Goal: Book appointment/travel/reservation

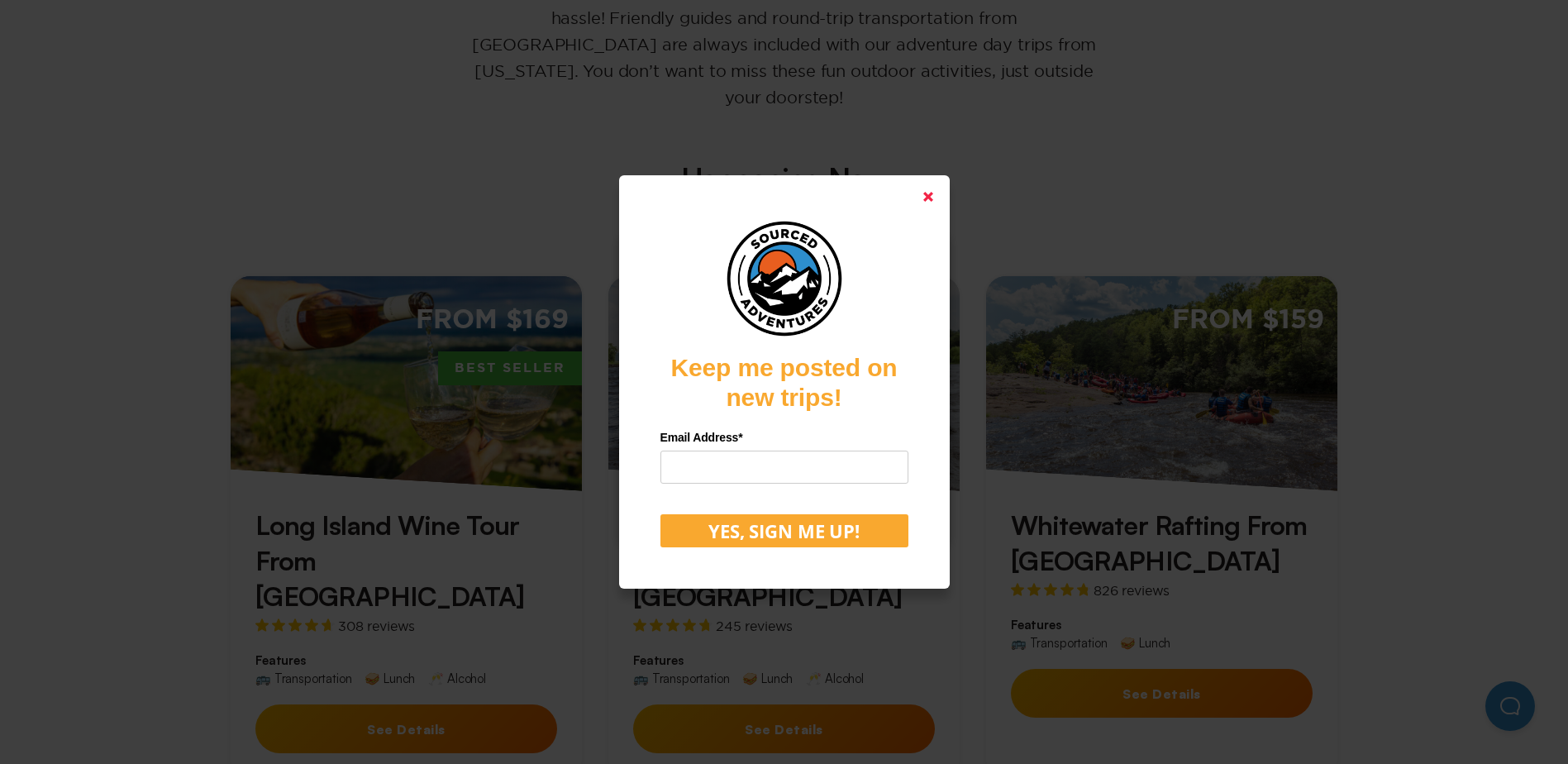
click at [933, 201] on icon at bounding box center [928, 197] width 10 height 10
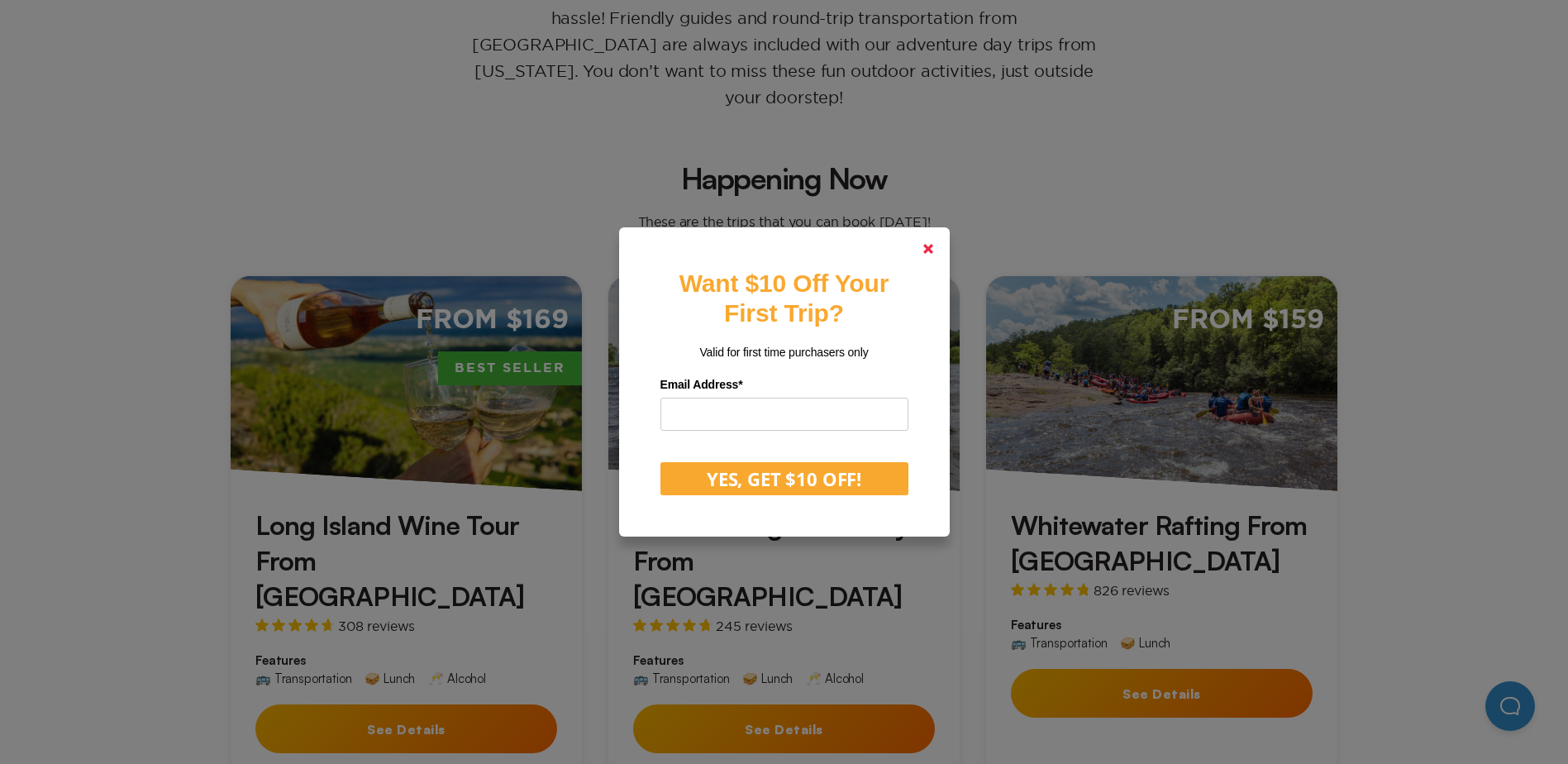
click at [930, 242] on link at bounding box center [928, 248] width 40 height 40
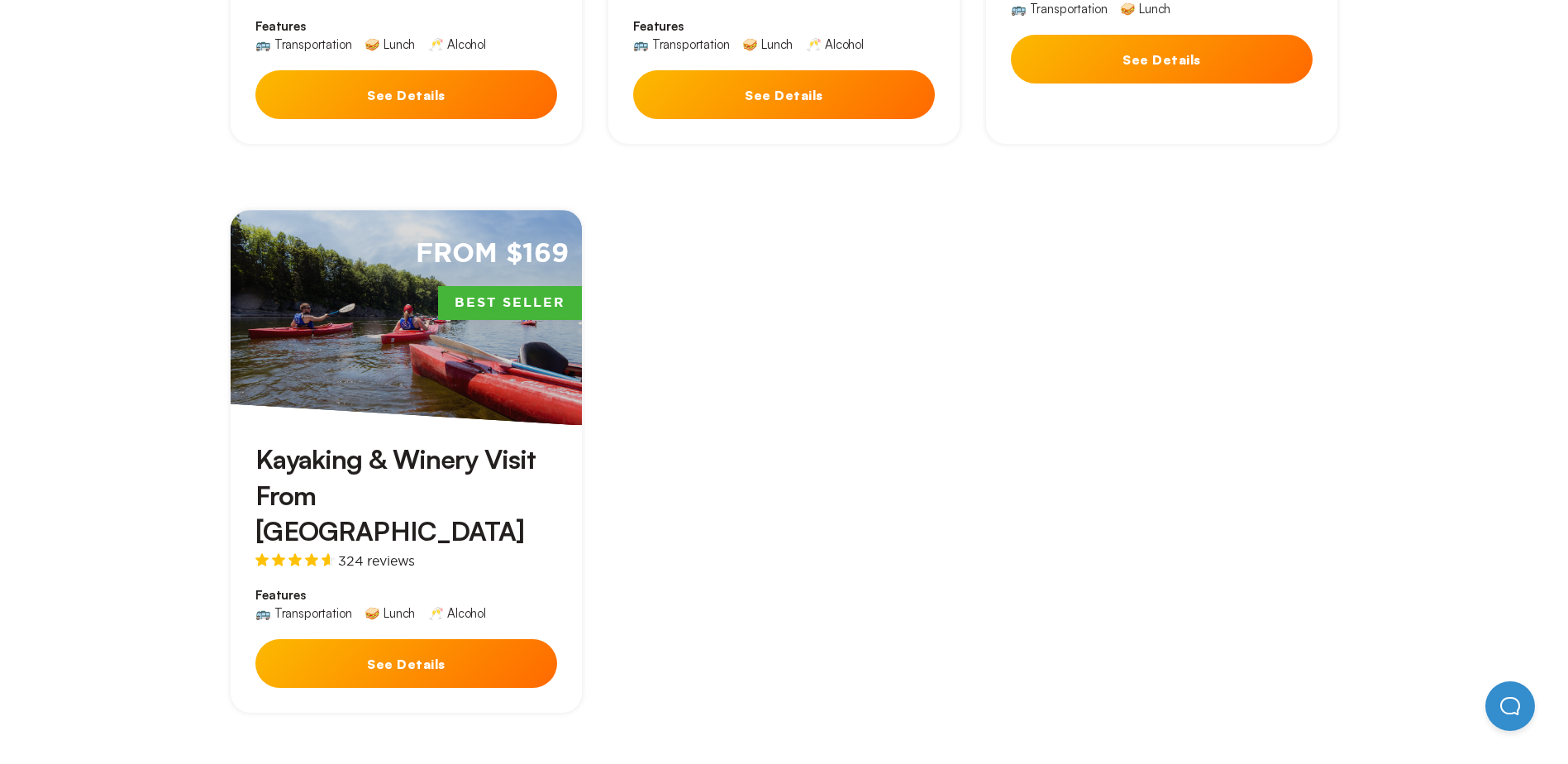
scroll to position [992, 0]
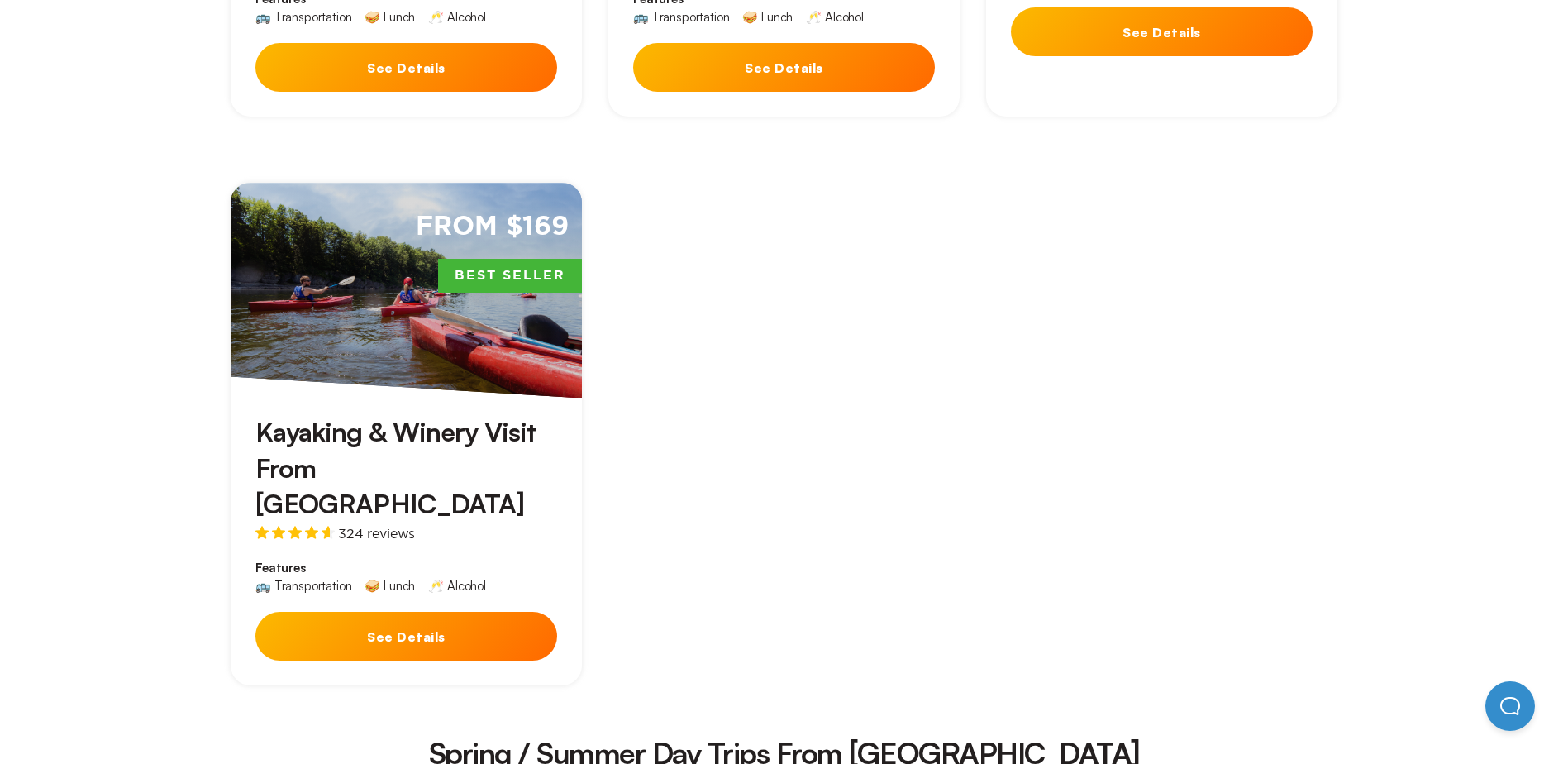
click at [403, 612] on button "See Details" at bounding box center [406, 636] width 302 height 49
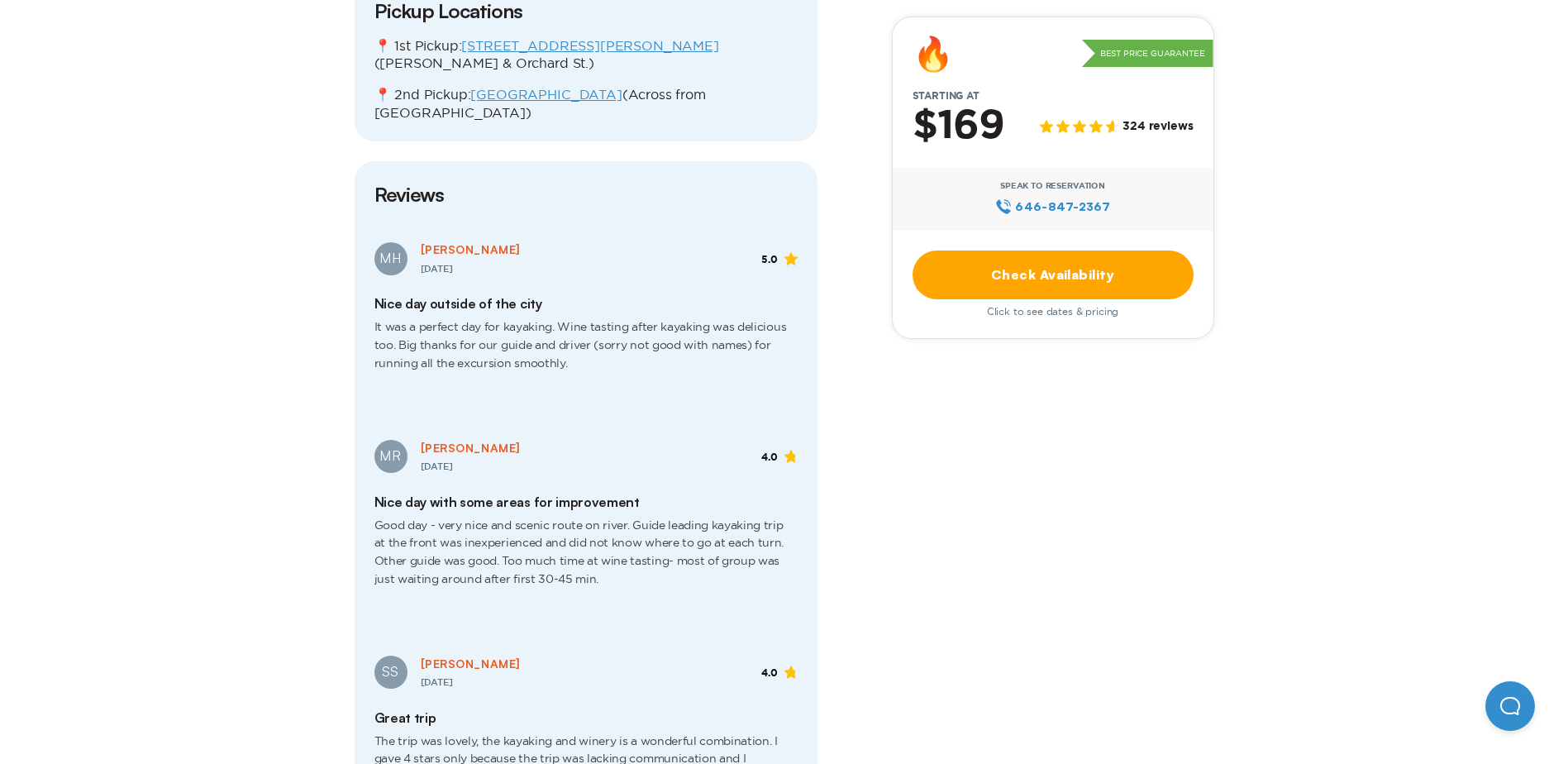
scroll to position [2314, 0]
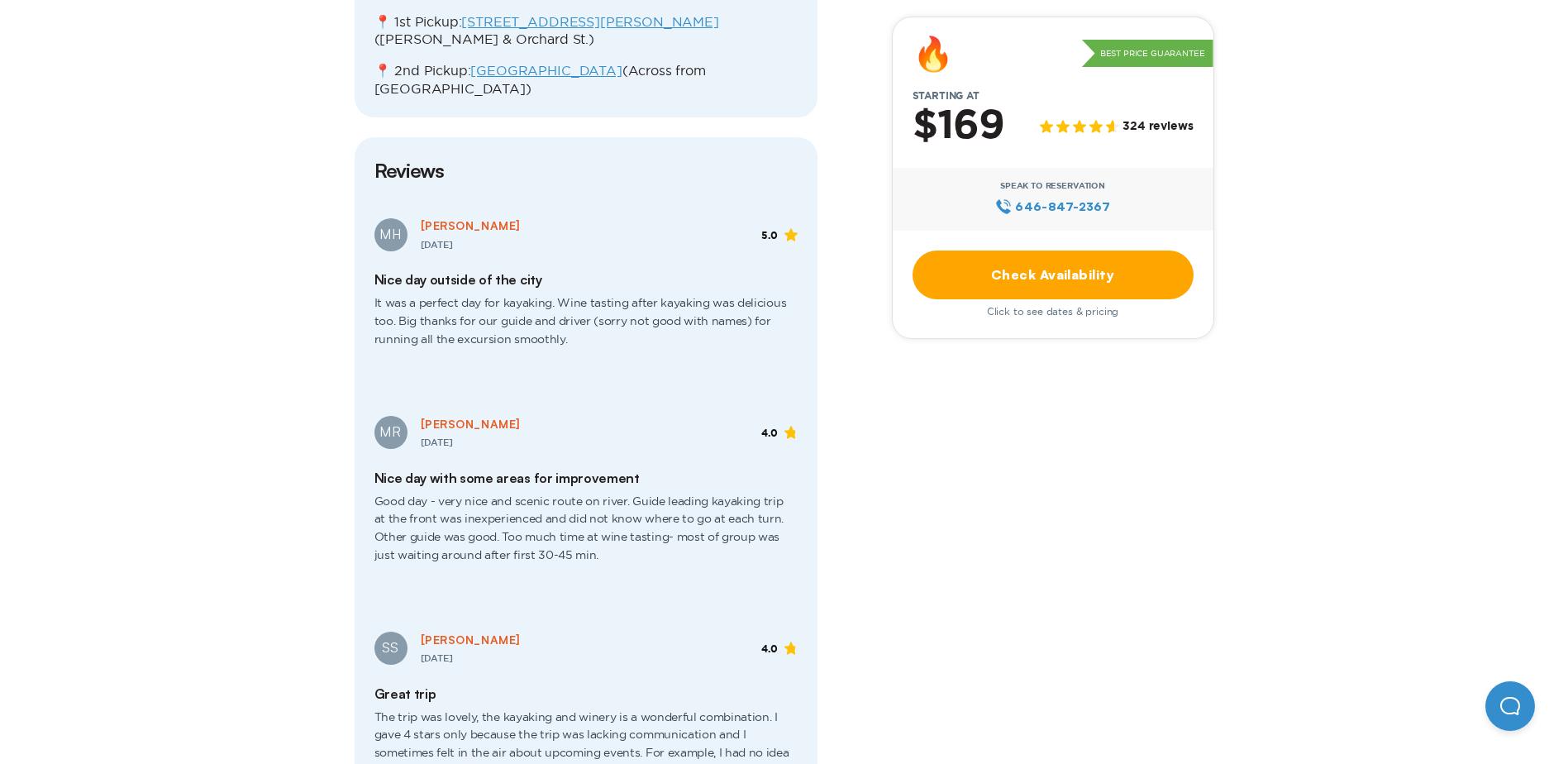
click at [1018, 262] on link "Check Availability" at bounding box center [1052, 274] width 281 height 49
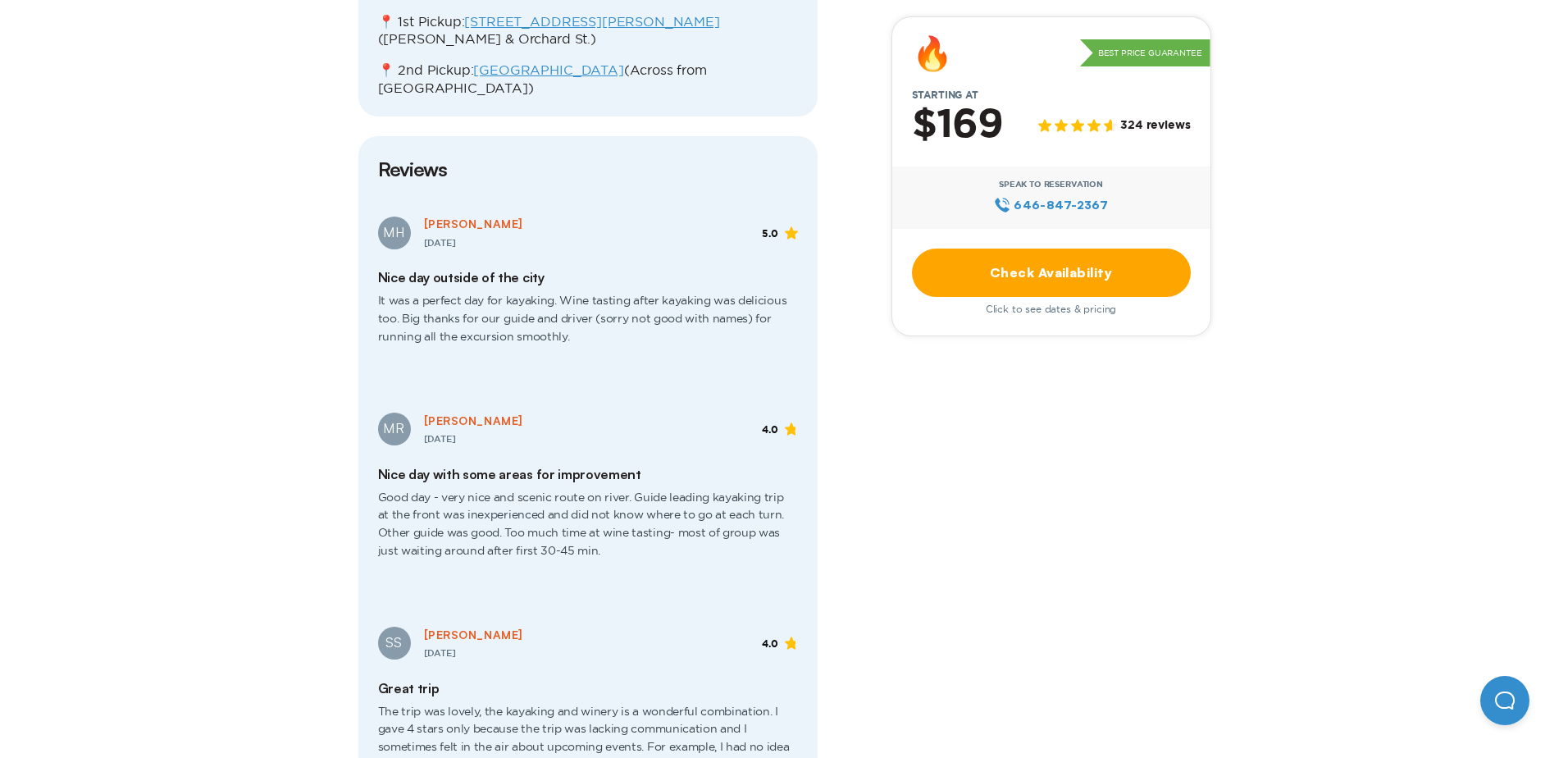
scroll to position [0, 0]
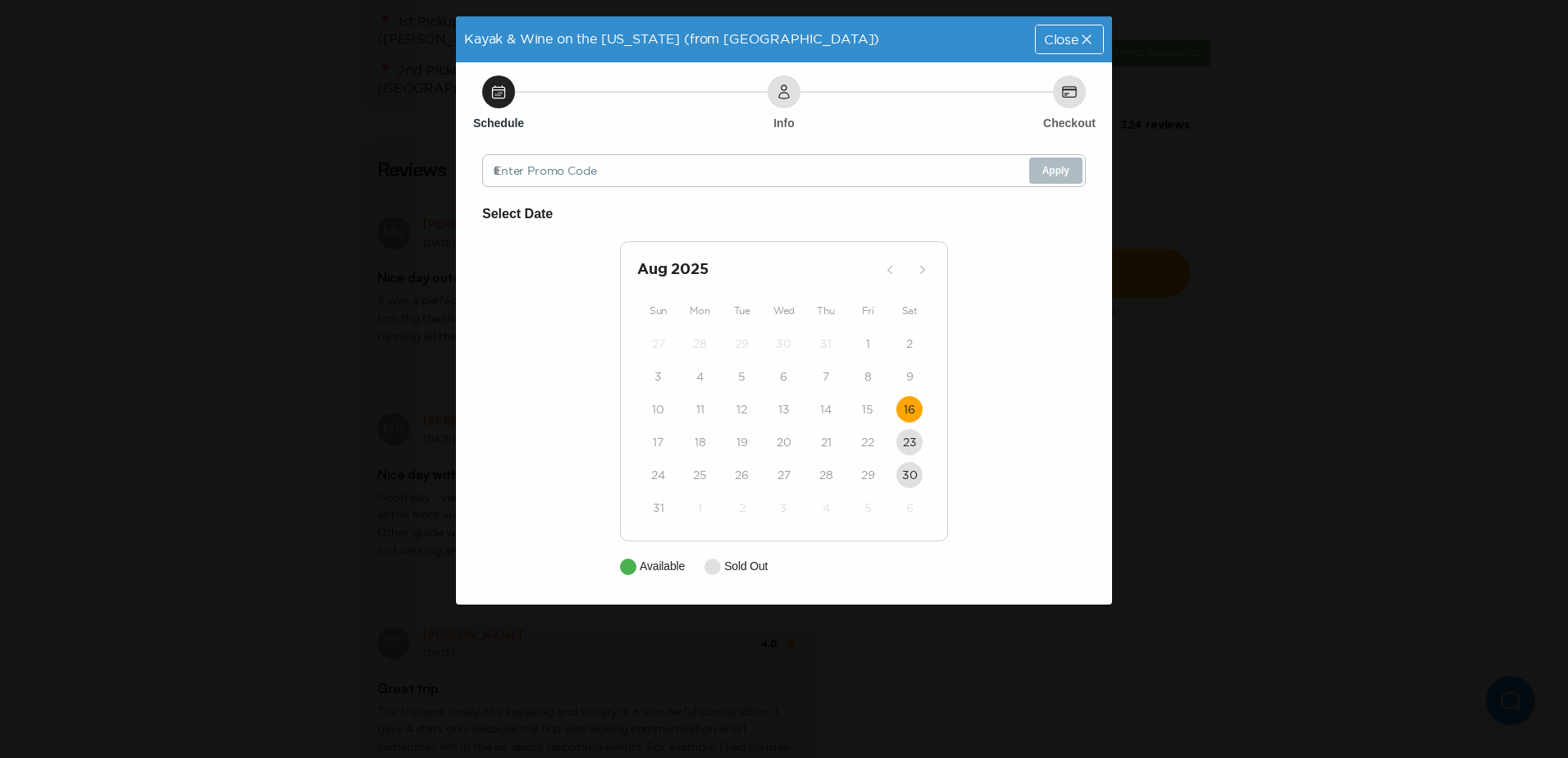
click at [914, 412] on time "16" at bounding box center [909, 408] width 11 height 16
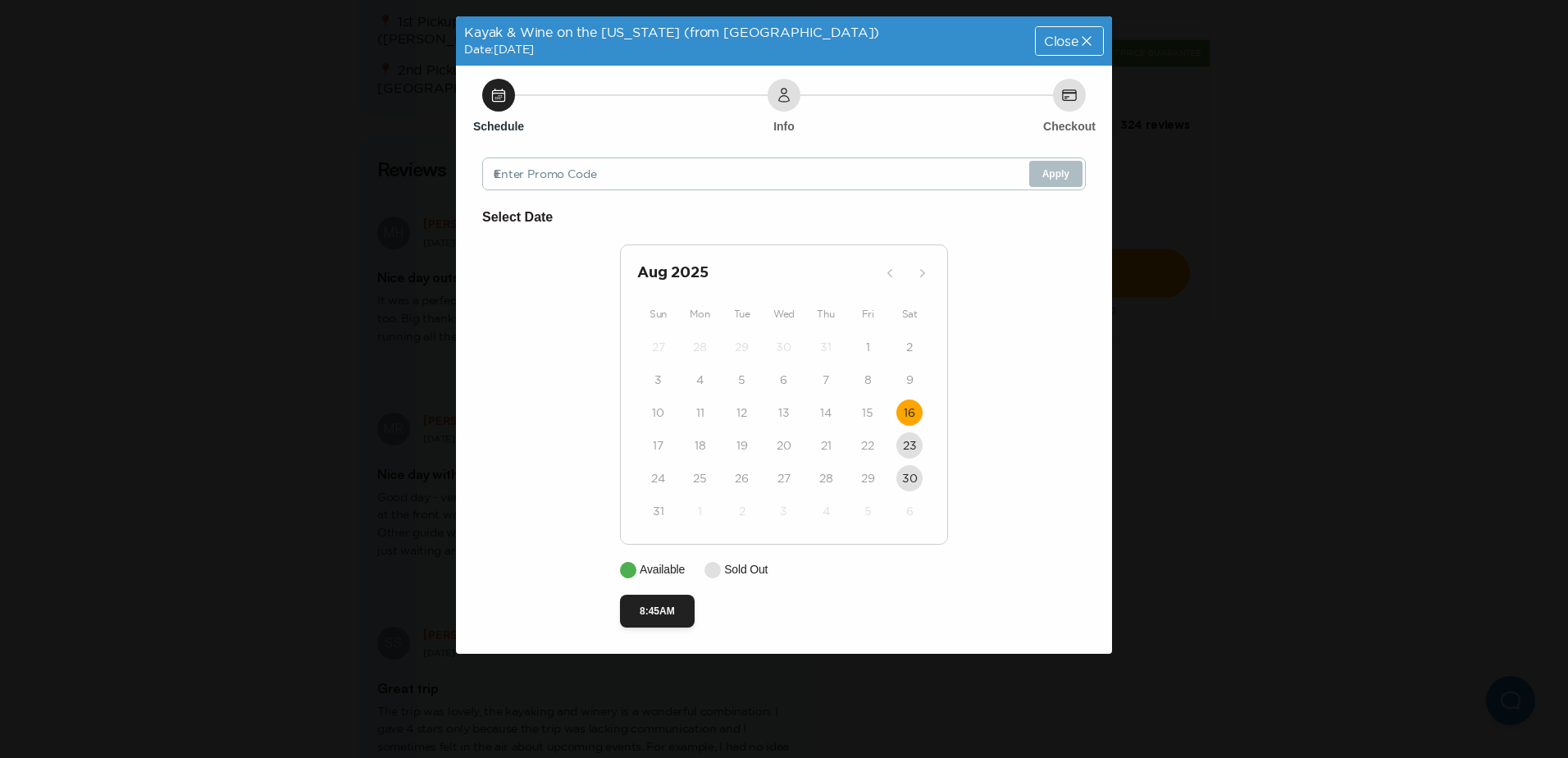
click at [1085, 45] on icon at bounding box center [1086, 40] width 16 height 16
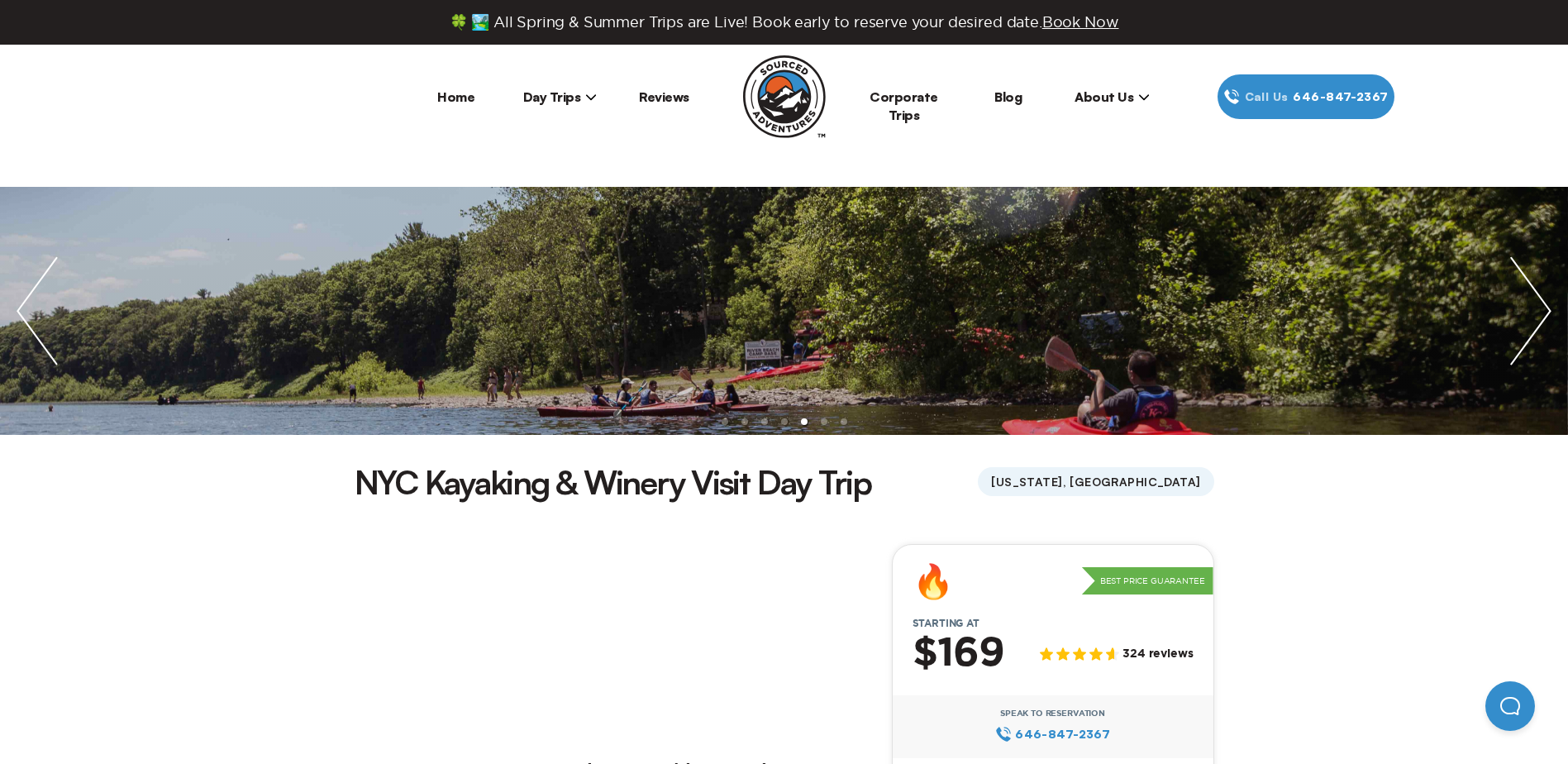
click at [546, 95] on span "Day Trips" at bounding box center [560, 96] width 75 height 16
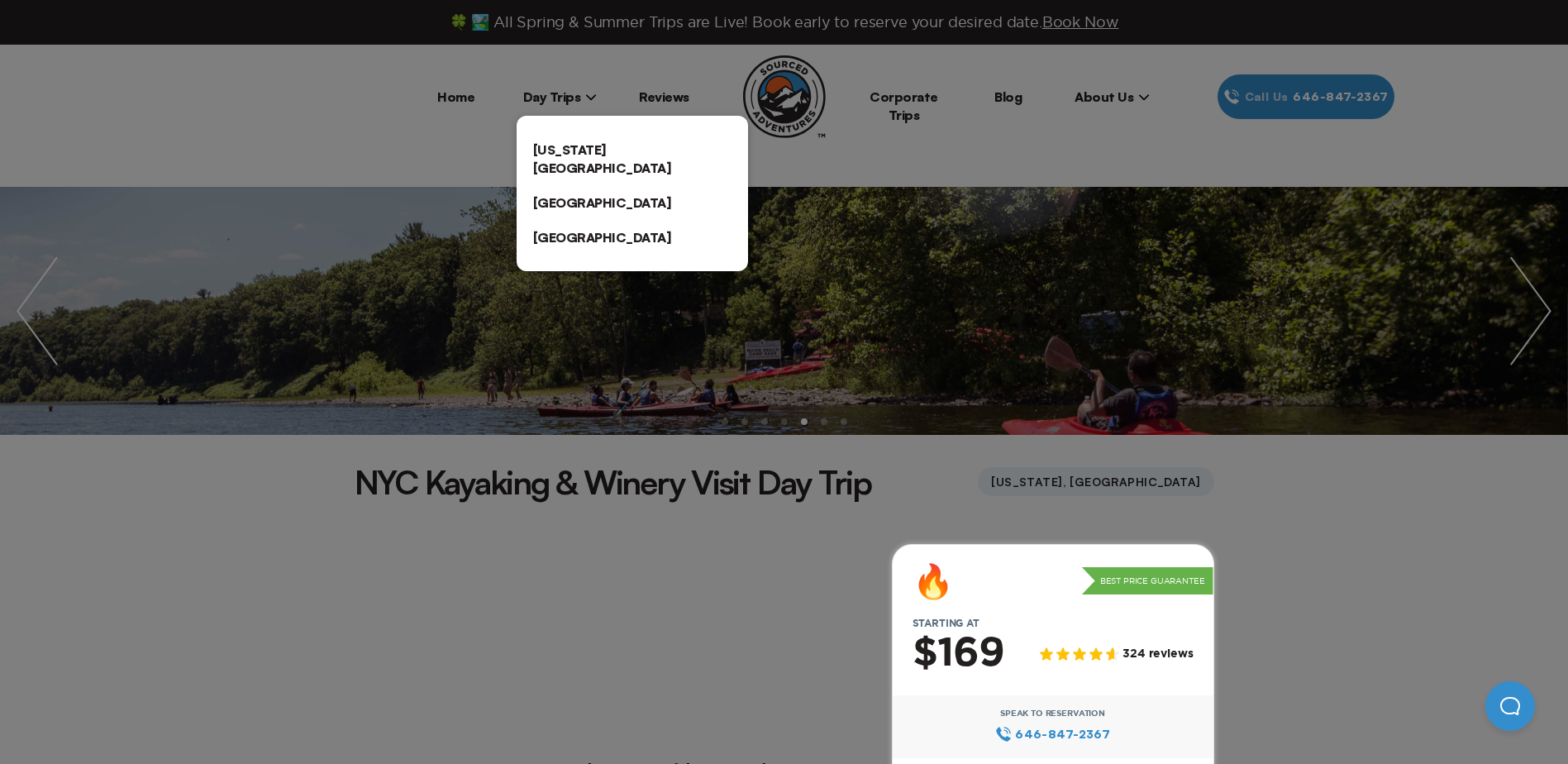
click at [562, 150] on link "[US_STATE][GEOGRAPHIC_DATA]" at bounding box center [631, 159] width 231 height 53
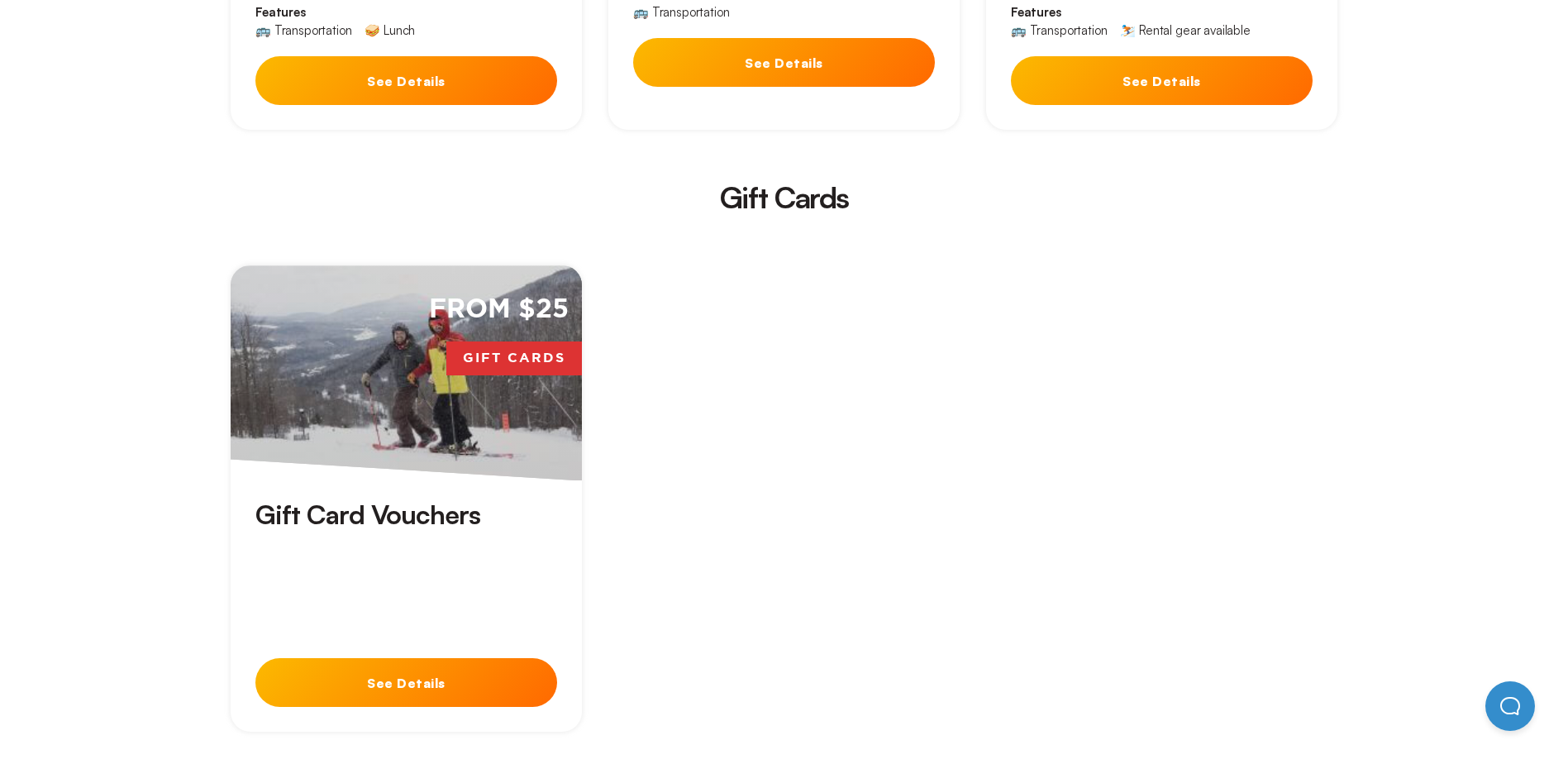
scroll to position [4795, 0]
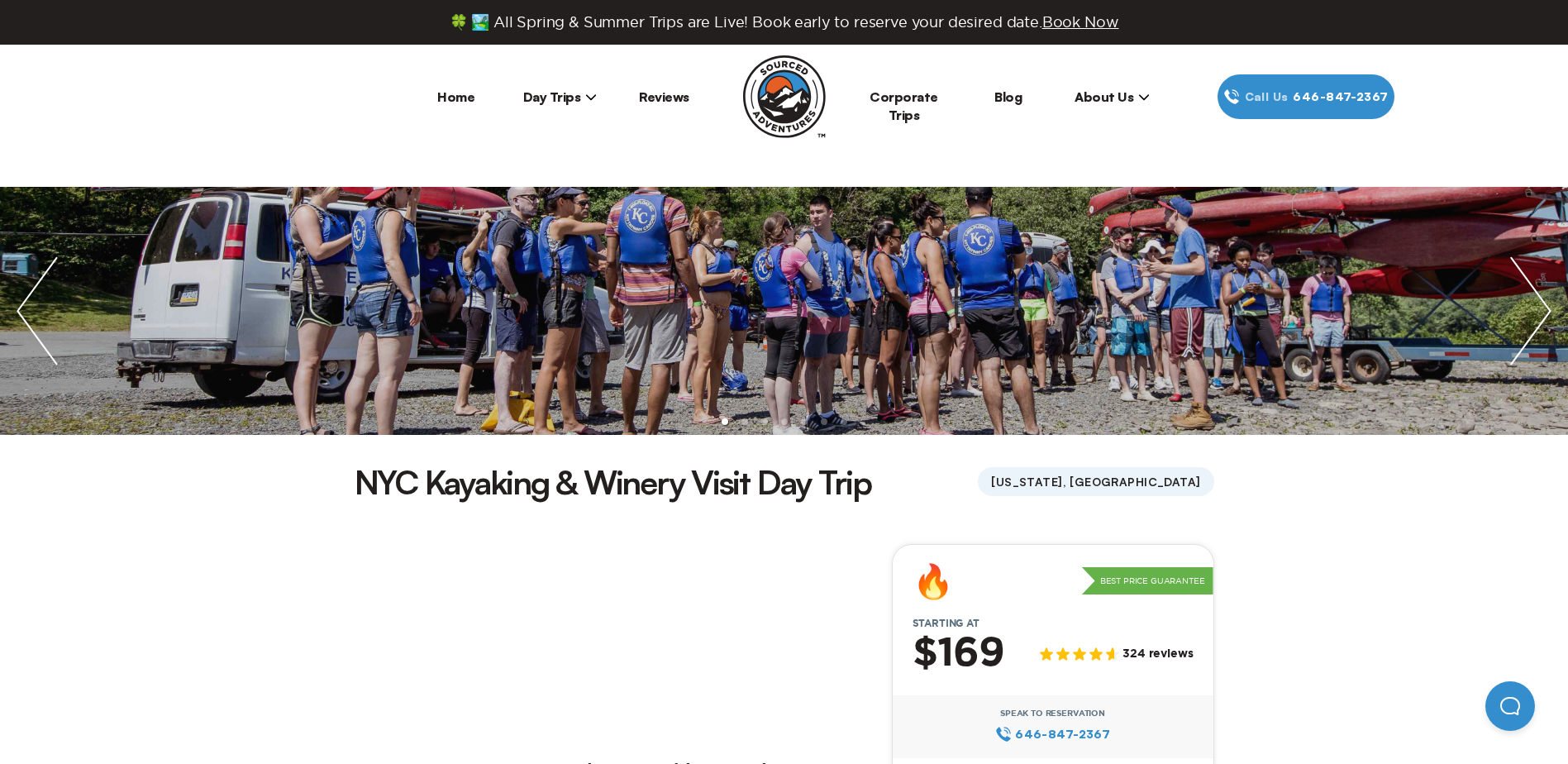
scroll to position [992, 0]
